Goal: Information Seeking & Learning: Learn about a topic

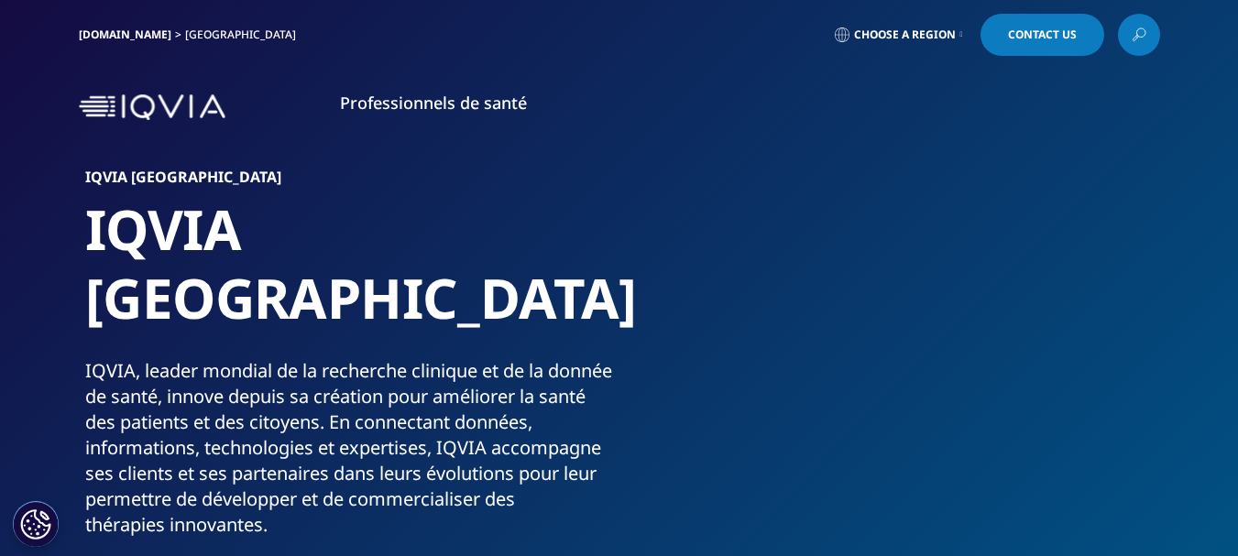
click at [374, 101] on link "Professionnels de santé" at bounding box center [433, 103] width 187 height 22
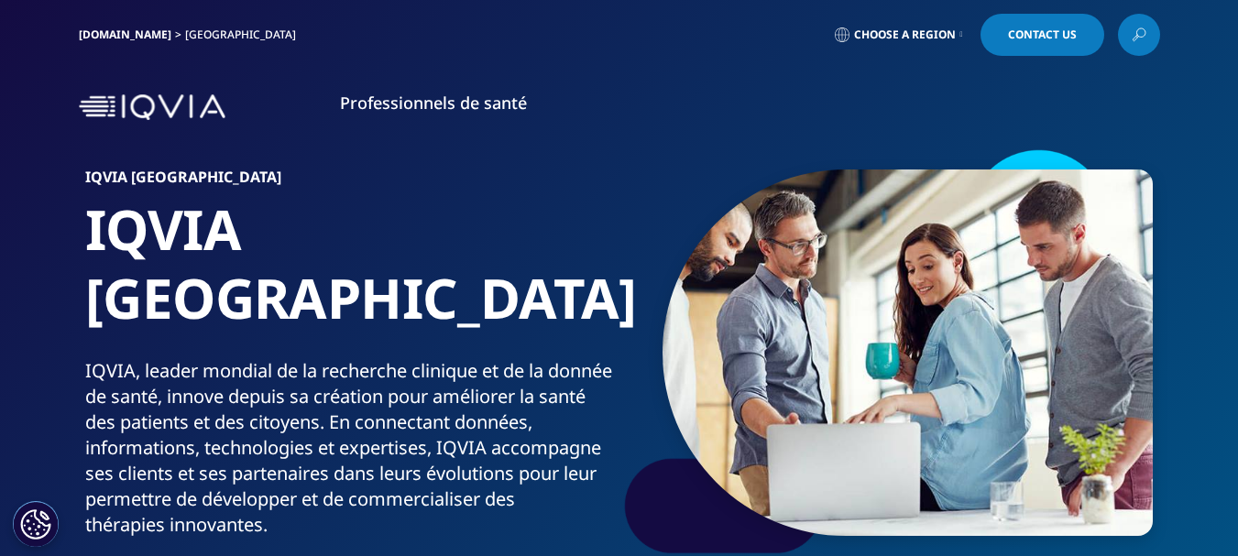
click at [99, 108] on img at bounding box center [152, 107] width 147 height 27
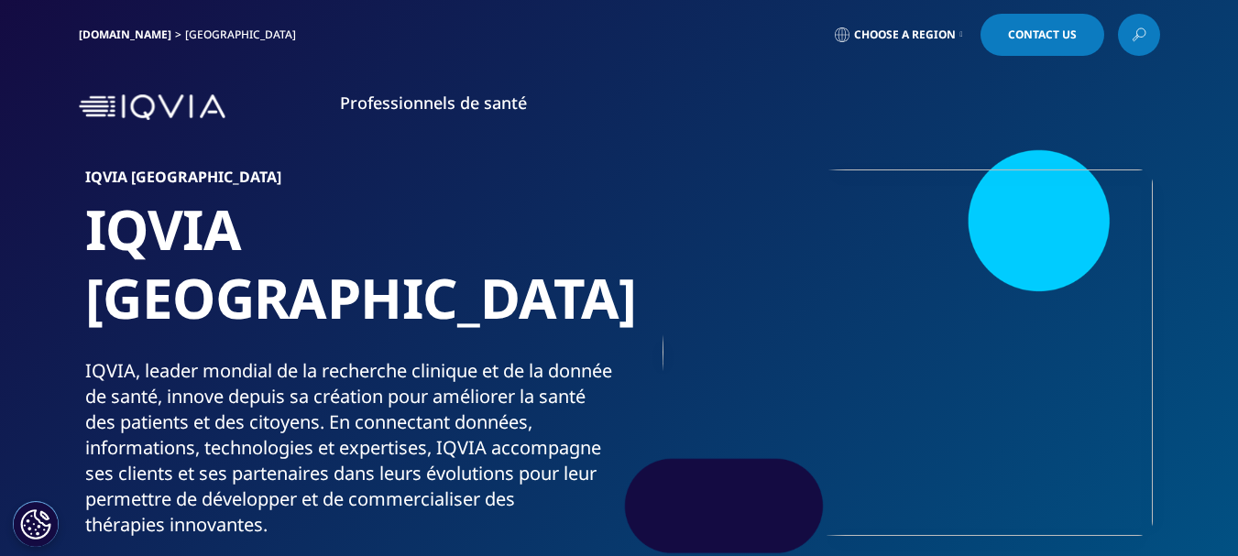
click at [92, 107] on img at bounding box center [152, 107] width 147 height 27
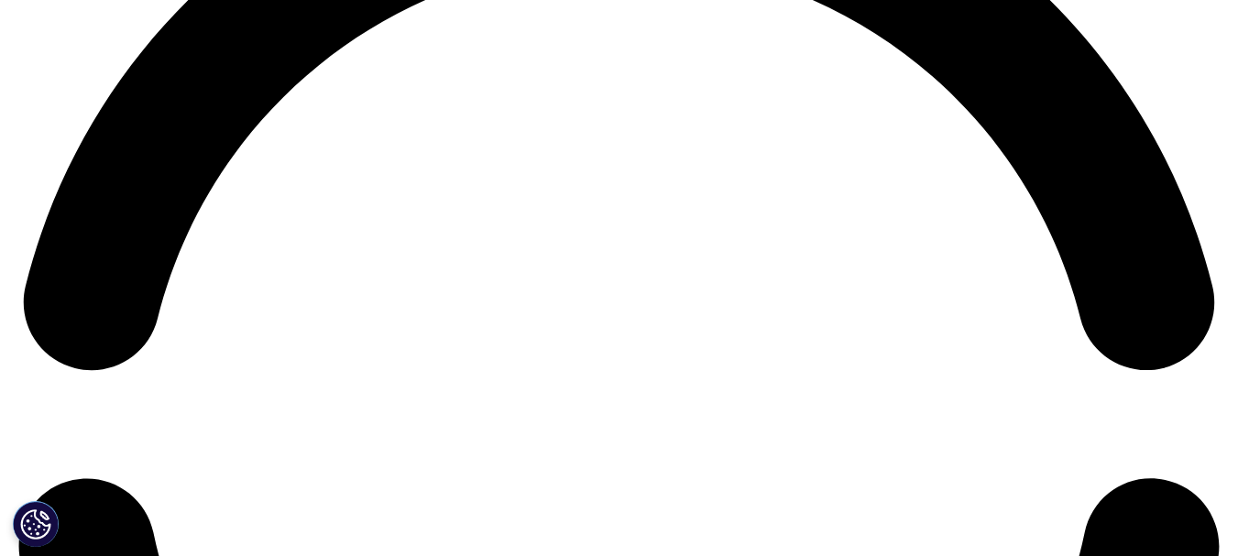
scroll to position [2749, 0]
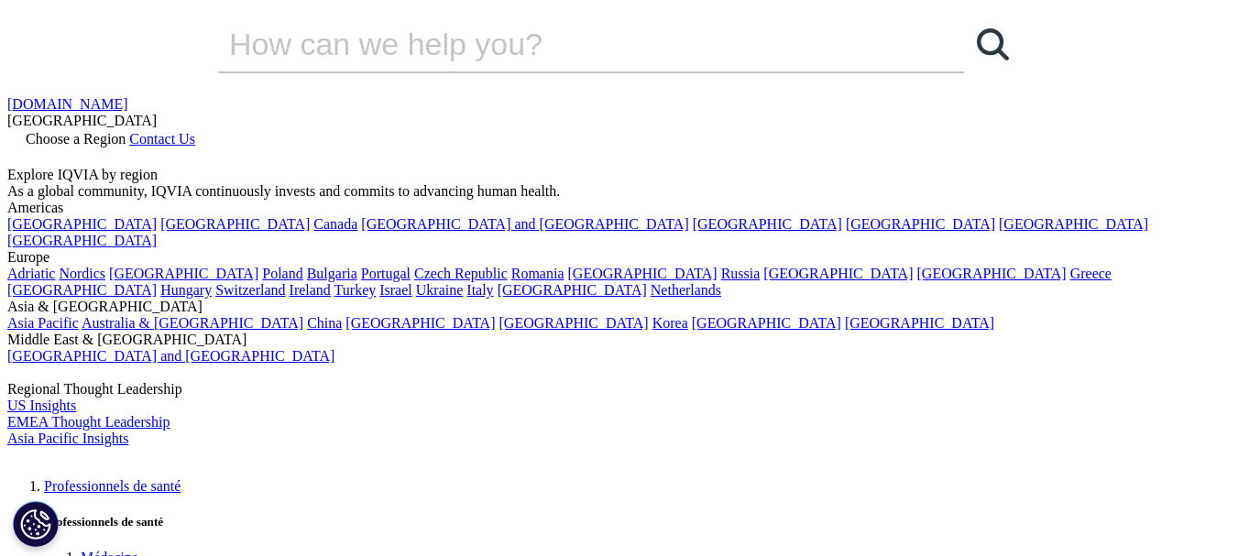
click at [496, 71] on input "Recherche" at bounding box center [565, 43] width 695 height 55
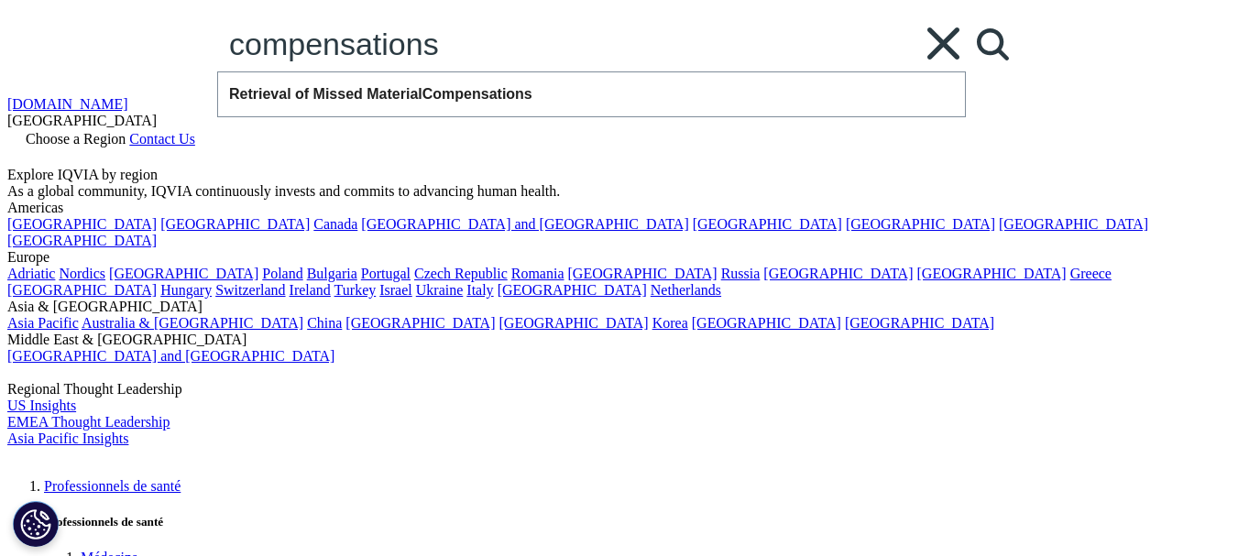
type input "compensations"
click at [965, 71] on link "Search Loading" at bounding box center [992, 43] width 55 height 55
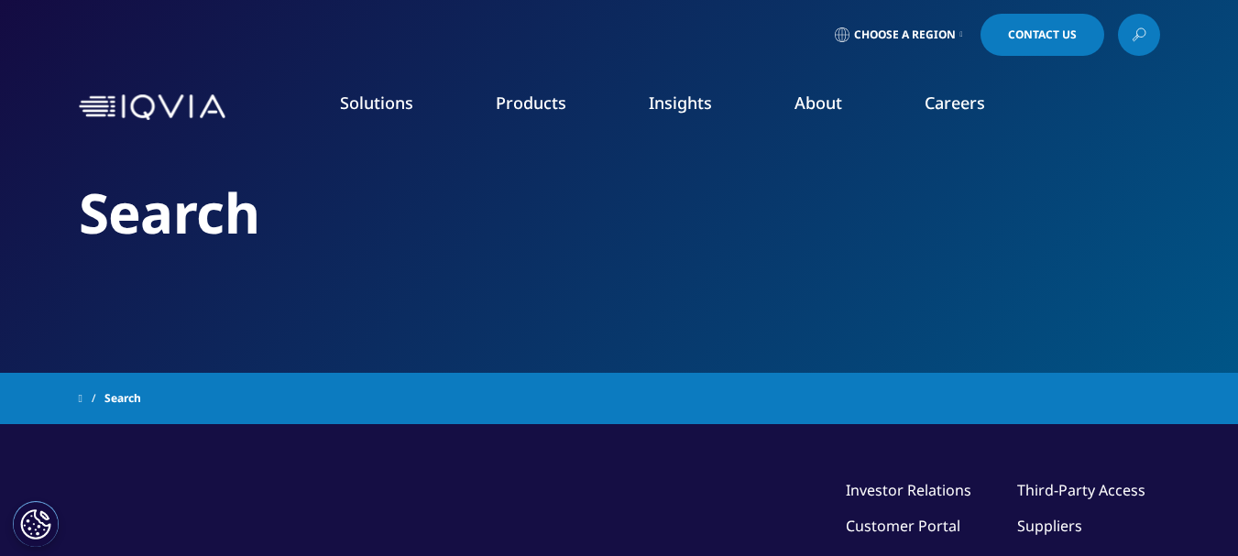
type input "compensations"
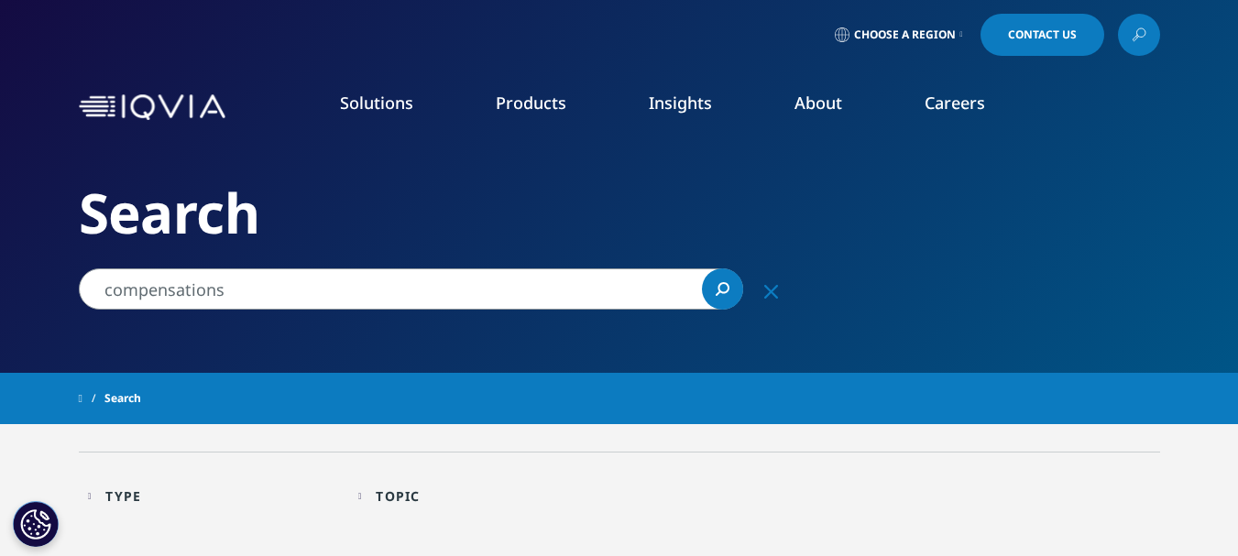
click at [918, 36] on span "Choose a Region" at bounding box center [905, 34] width 102 height 15
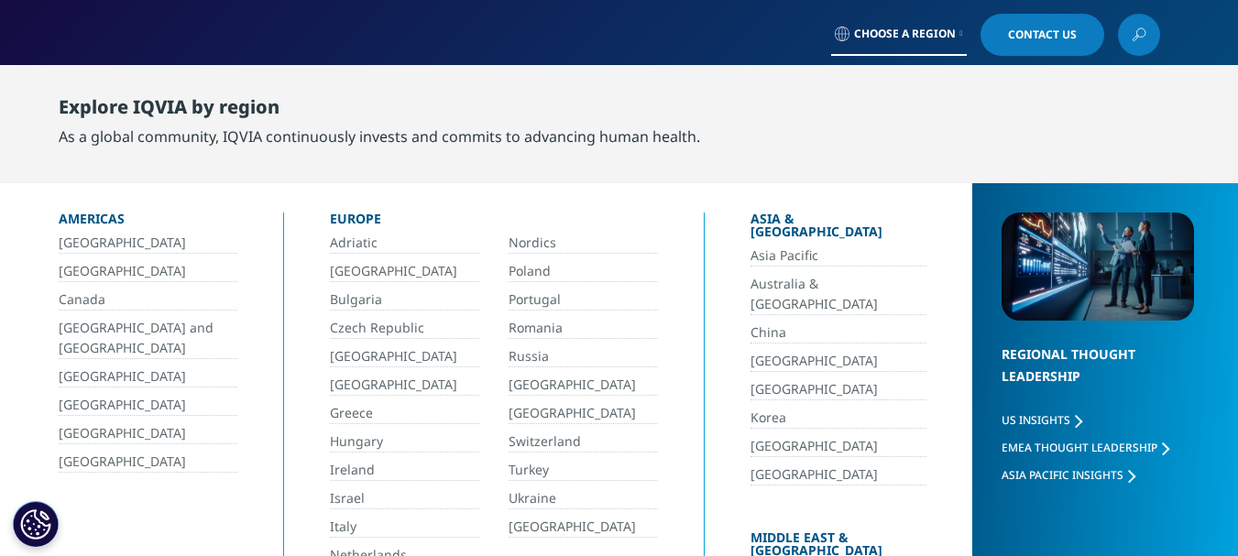
click at [362, 352] on link "[GEOGRAPHIC_DATA]" at bounding box center [404, 356] width 149 height 21
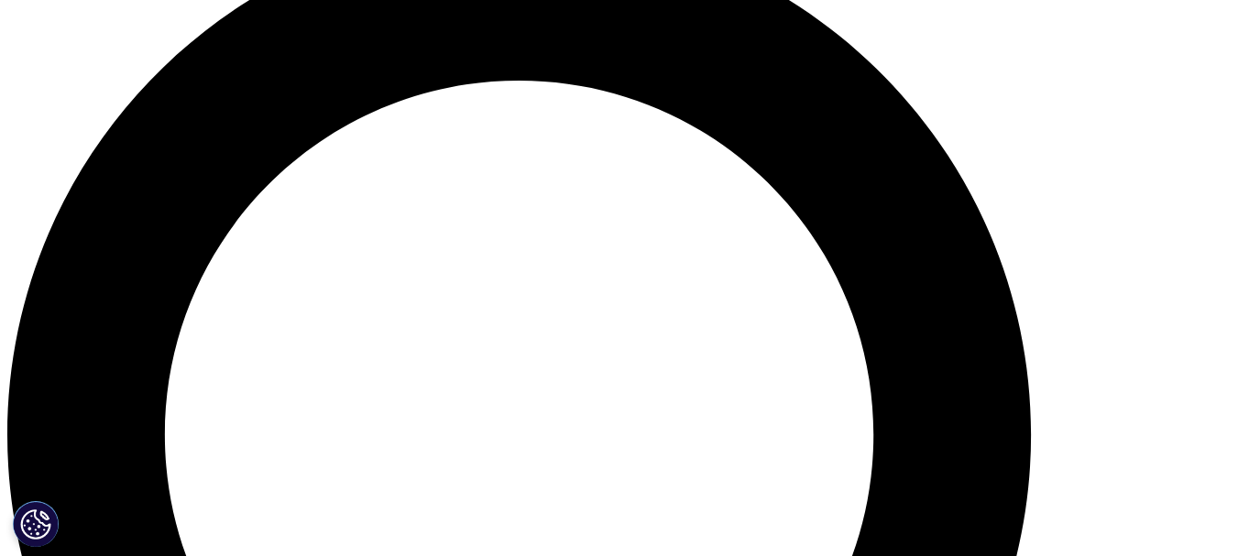
scroll to position [1056, 0]
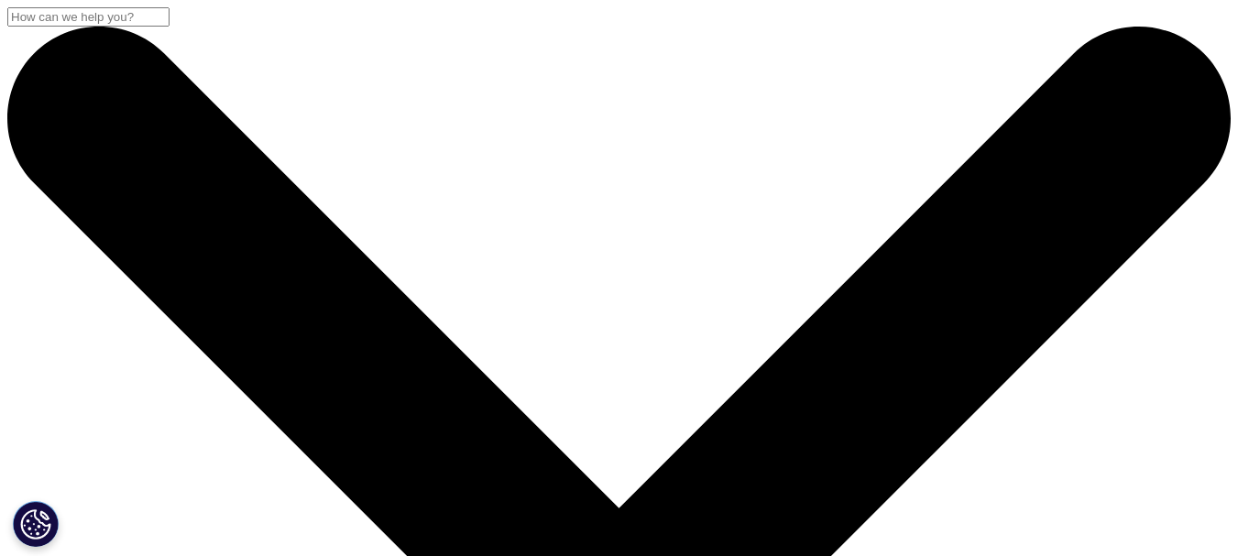
click at [126, 131] on span "Choose a Region" at bounding box center [76, 139] width 100 height 16
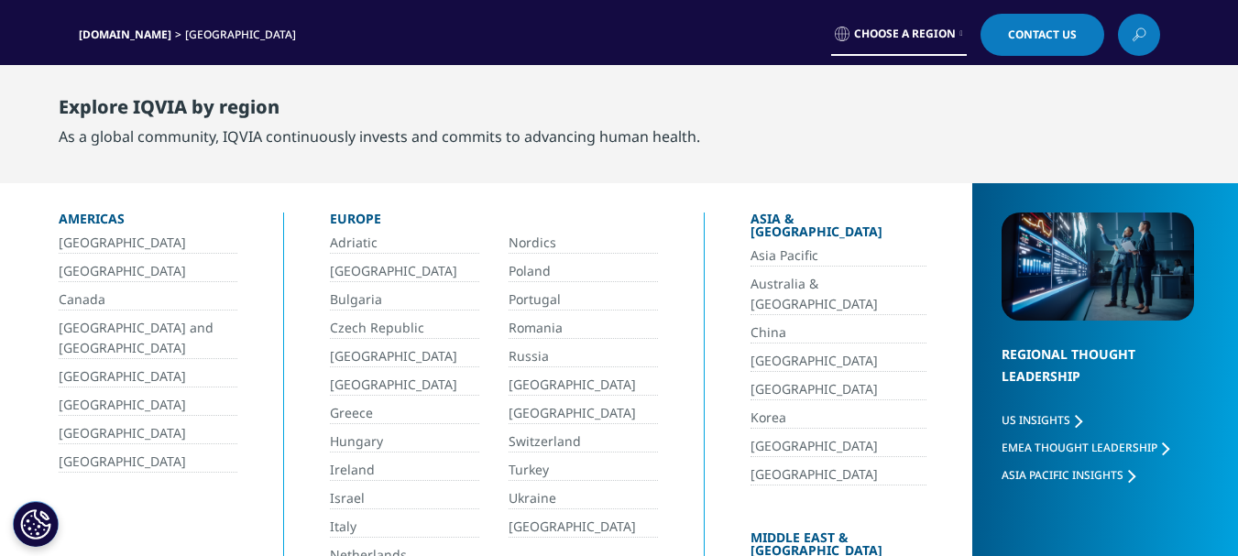
drag, startPoint x: 352, startPoint y: 358, endPoint x: 363, endPoint y: 353, distance: 12.3
click at [353, 358] on link "[GEOGRAPHIC_DATA]" at bounding box center [404, 356] width 149 height 21
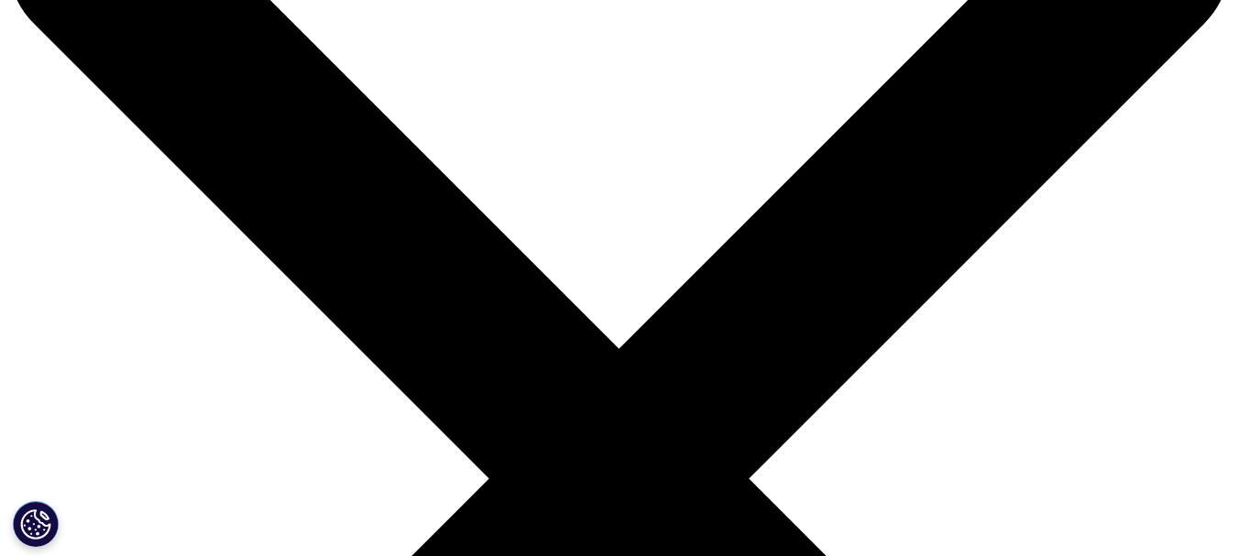
scroll to position [183, 0]
